Goal: Task Accomplishment & Management: Use online tool/utility

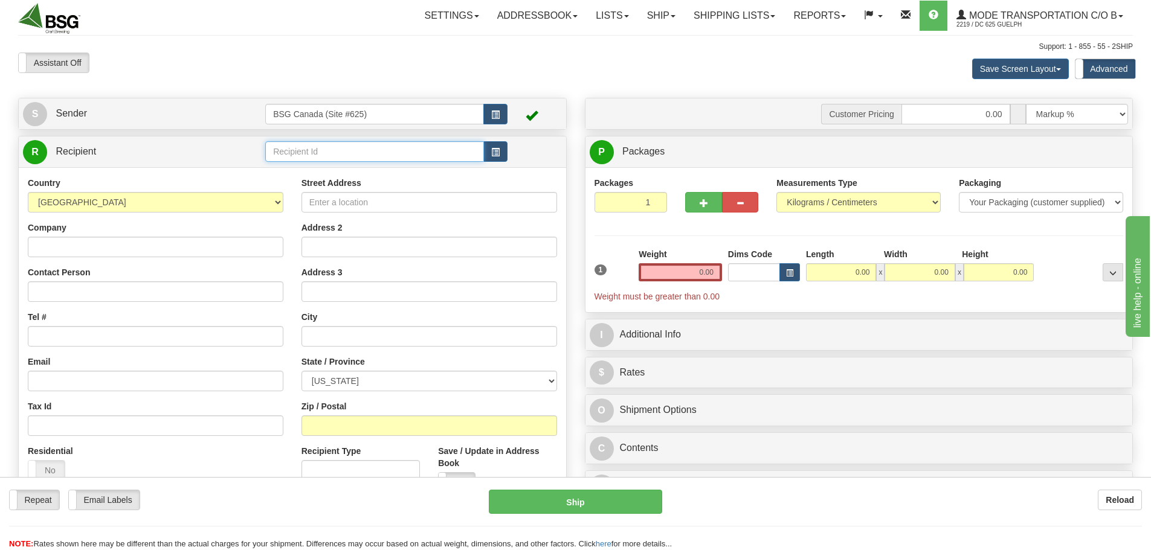
click at [330, 160] on input "text" at bounding box center [374, 151] width 219 height 21
click at [350, 166] on div "SLEEPING GIANT BREWING" at bounding box center [372, 170] width 207 height 13
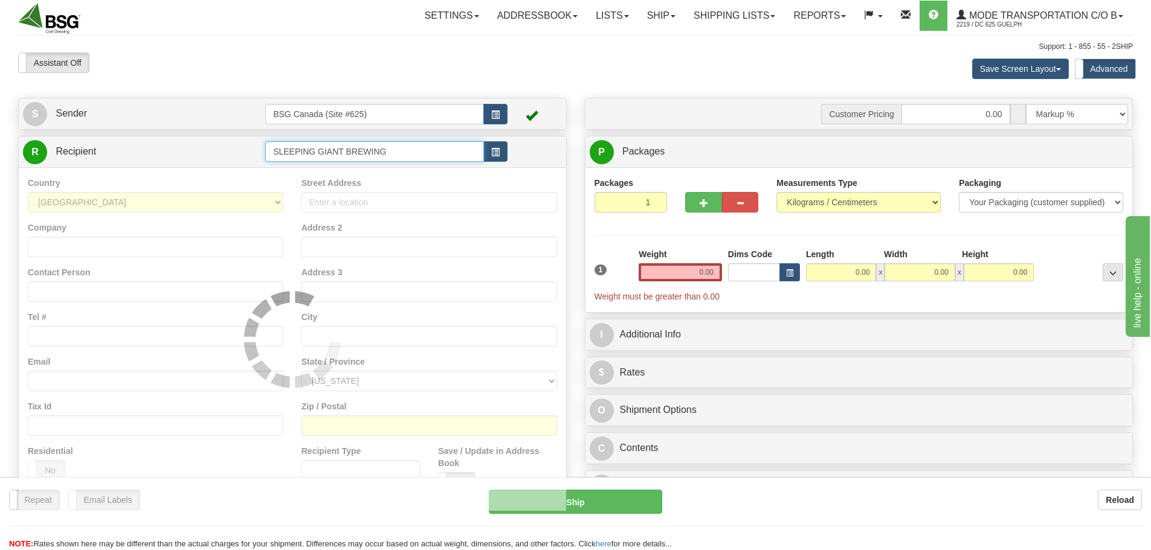
type input "SLEEPING GIANT BREWING"
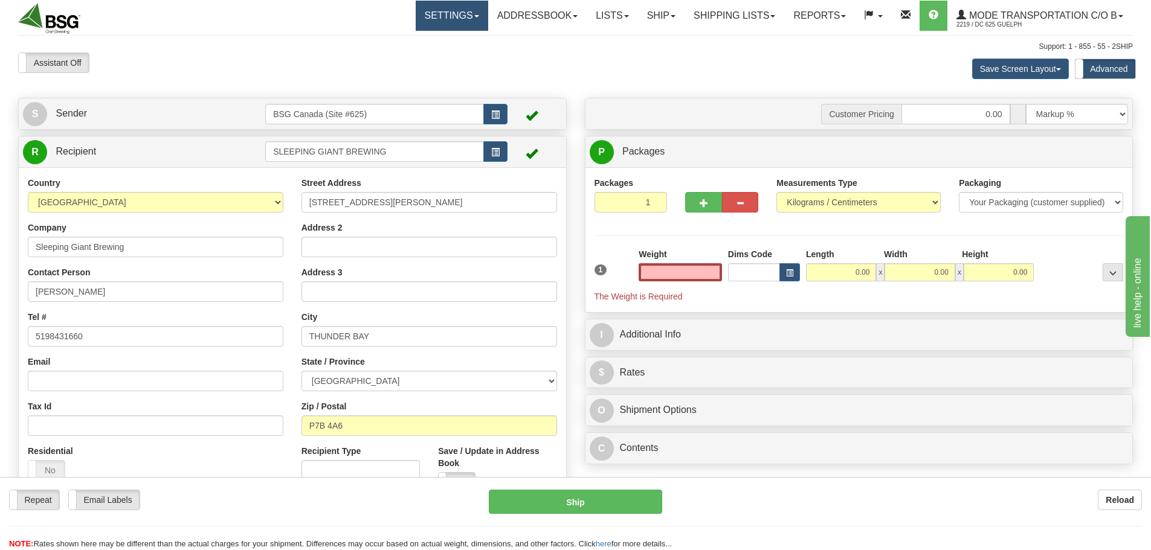
type input "0.00"
click at [684, 271] on input "0.00" at bounding box center [680, 272] width 83 height 18
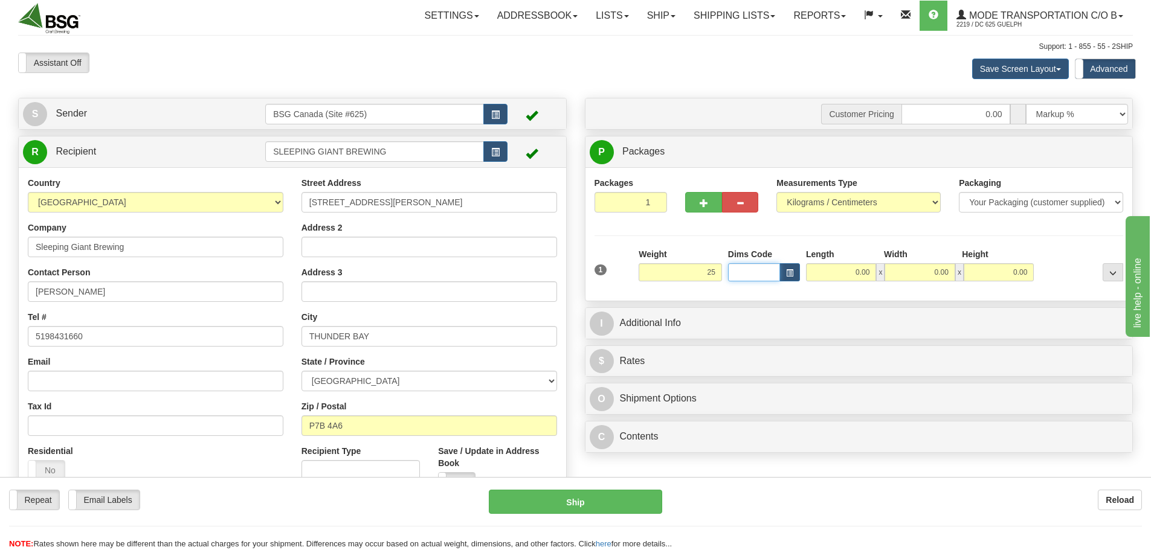
type input "25.00"
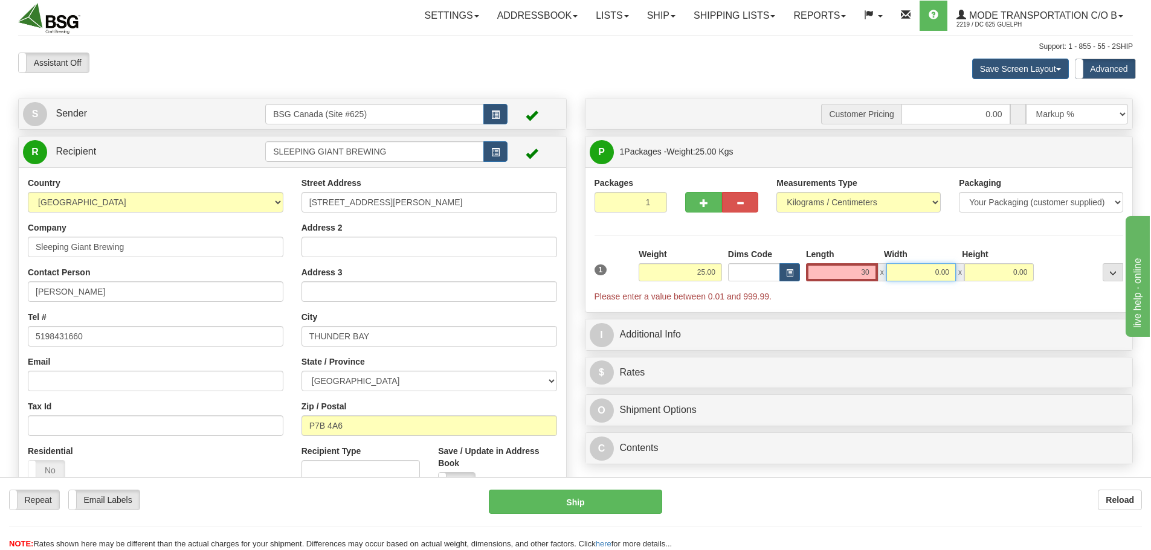
type input "30.00"
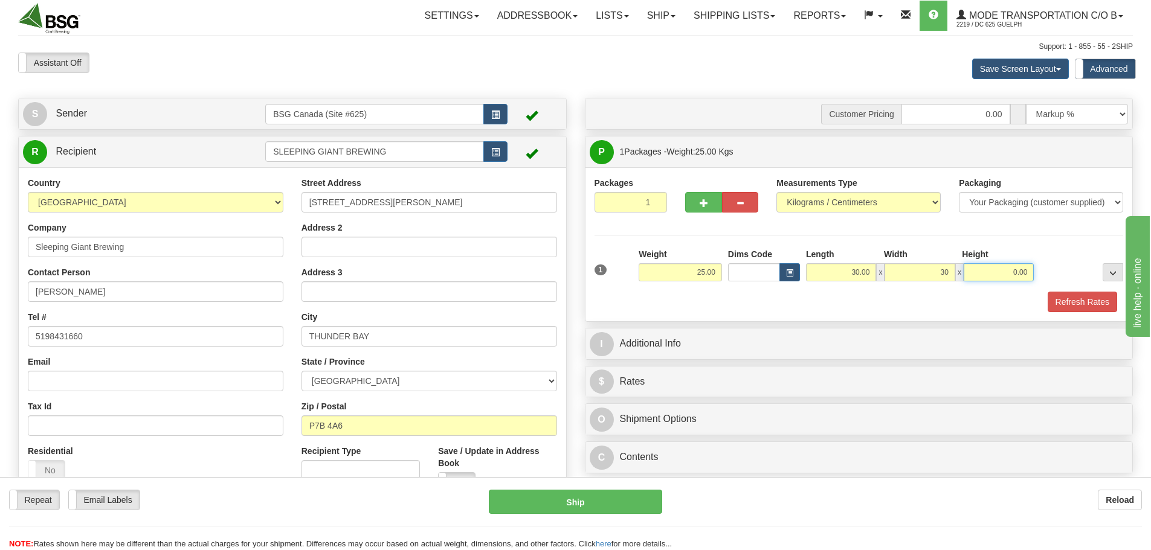
type input "30.00"
click at [1084, 300] on button "Refresh Rates" at bounding box center [1081, 302] width 69 height 21
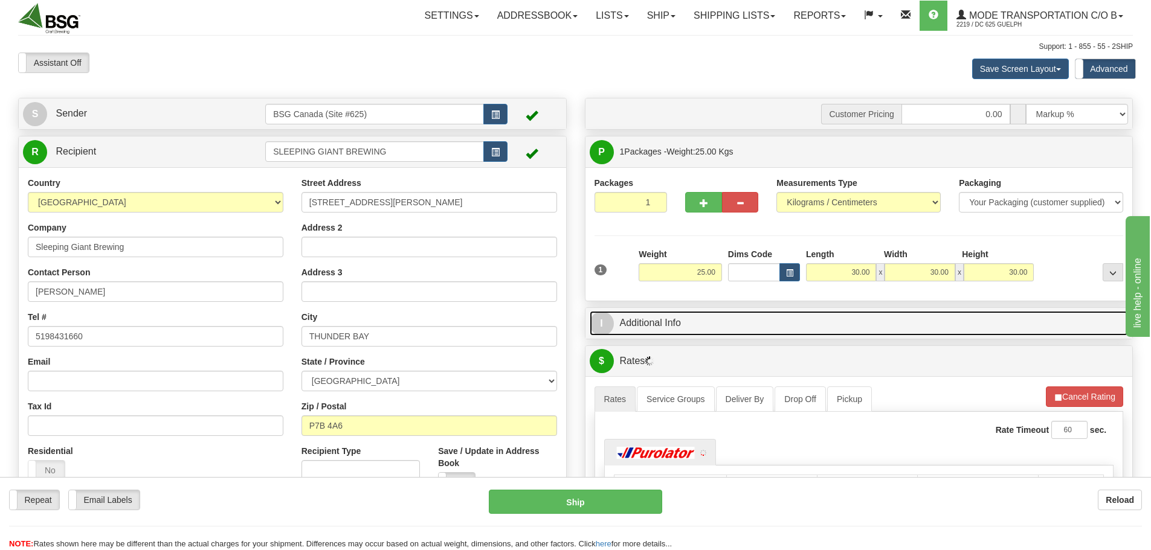
click at [709, 325] on link "I Additional Info" at bounding box center [859, 323] width 539 height 25
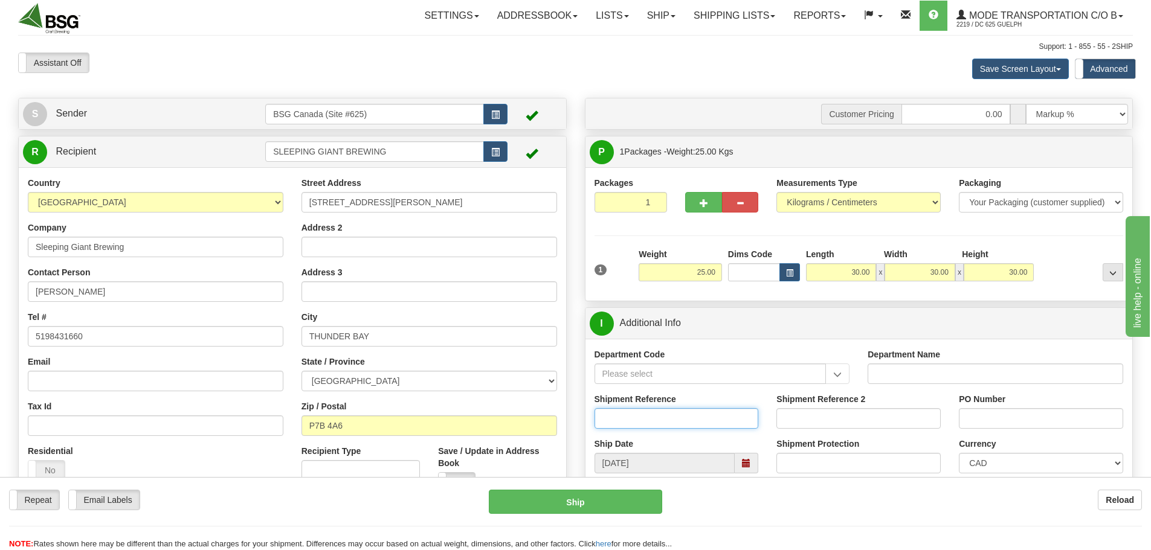
click at [655, 413] on input "Shipment Reference" at bounding box center [676, 418] width 164 height 21
paste input "SO170-149844"
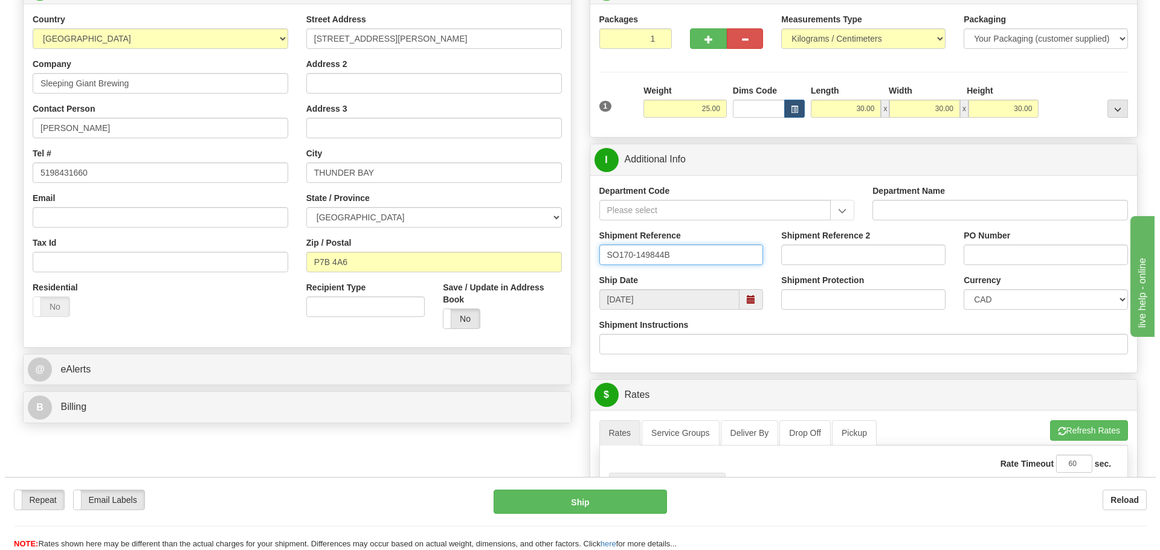
scroll to position [121, 0]
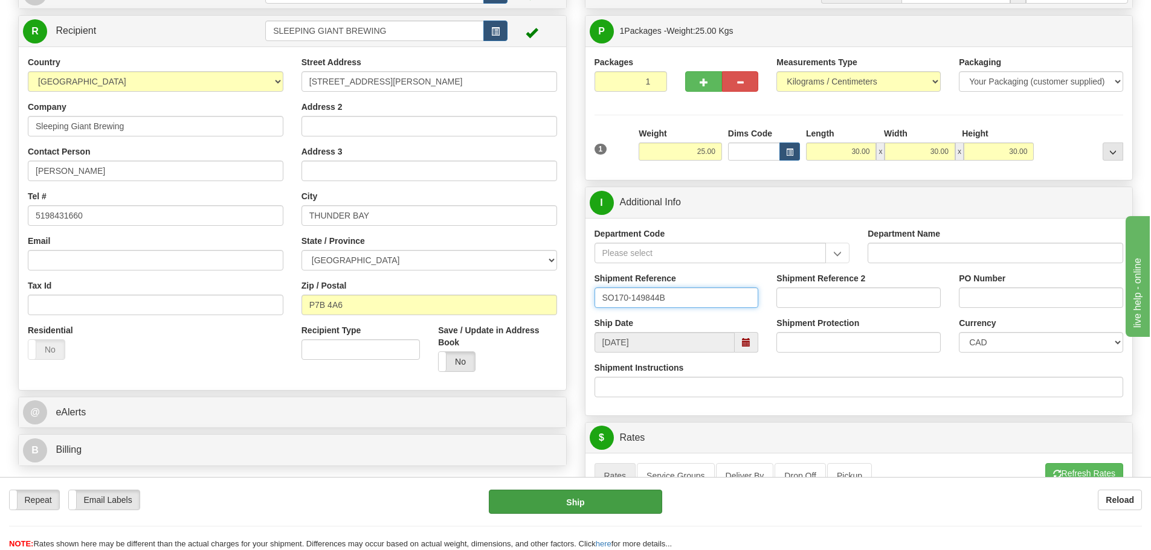
type input "SO170-149844B"
click at [544, 505] on button "Ship" at bounding box center [575, 502] width 173 height 24
type input "260"
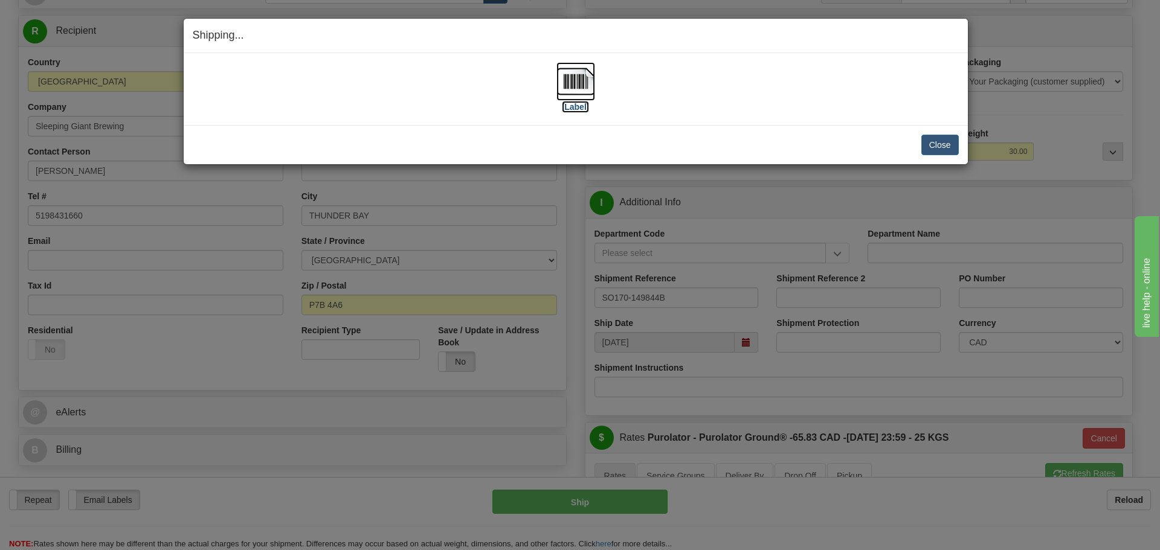
click at [577, 82] on img at bounding box center [575, 81] width 39 height 39
